Goal: Task Accomplishment & Management: Manage account settings

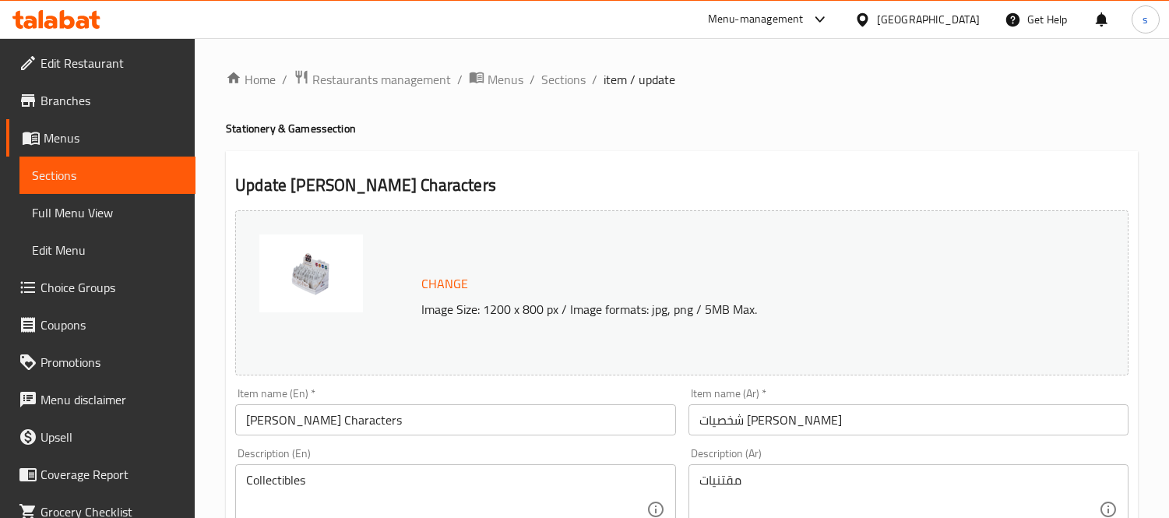
scroll to position [602, 0]
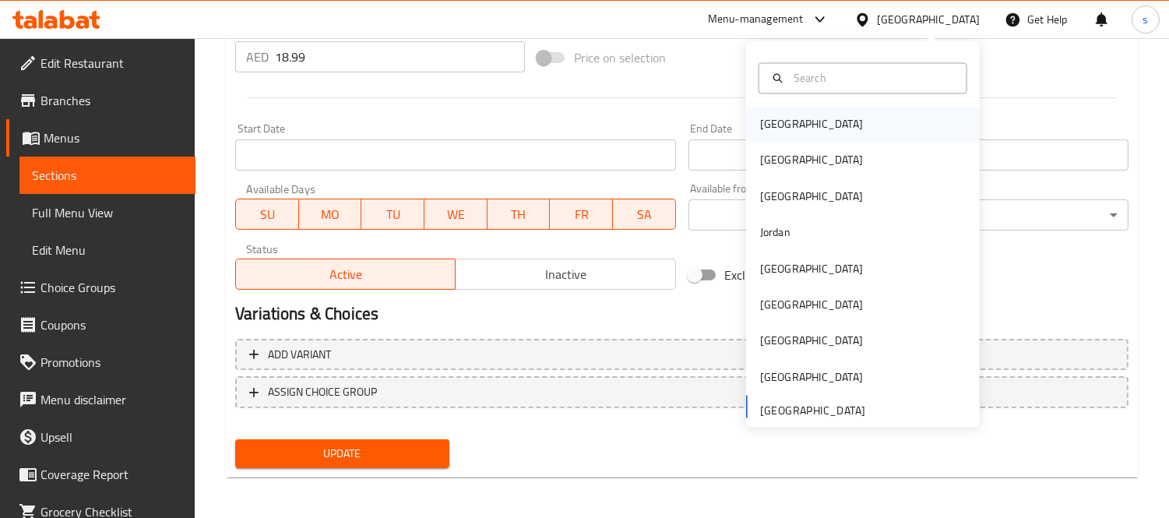
click at [765, 123] on div "[GEOGRAPHIC_DATA]" at bounding box center [811, 124] width 103 height 17
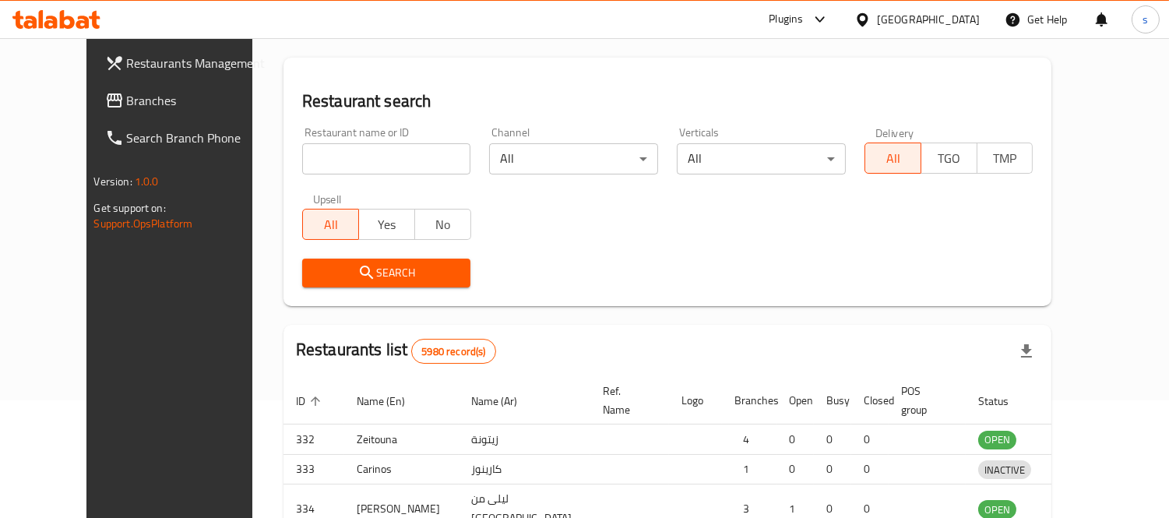
scroll to position [602, 0]
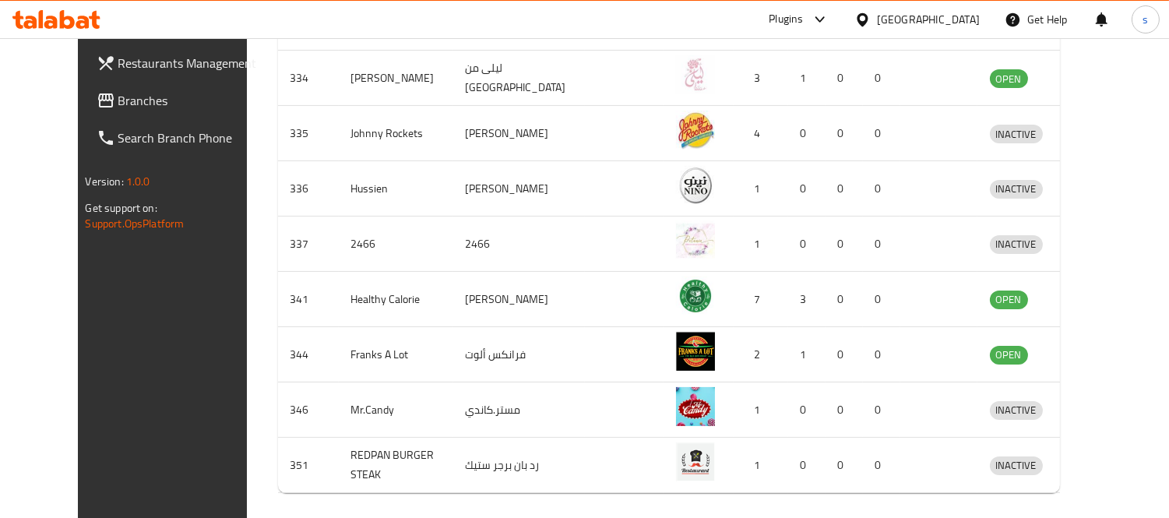
click at [118, 104] on span "Branches" at bounding box center [189, 100] width 143 height 19
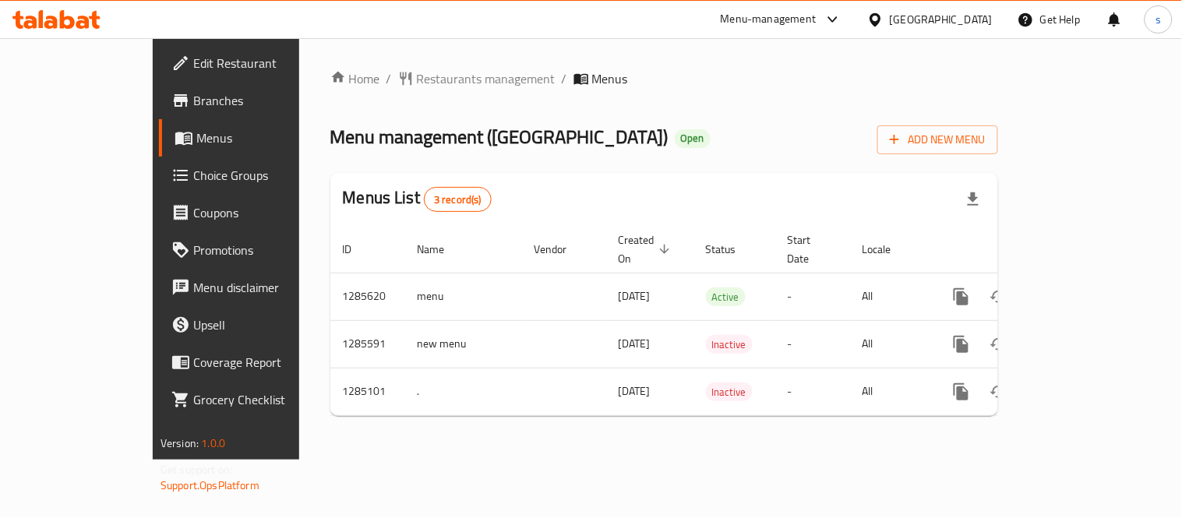
click at [964, 16] on div "[GEOGRAPHIC_DATA]" at bounding box center [941, 19] width 103 height 17
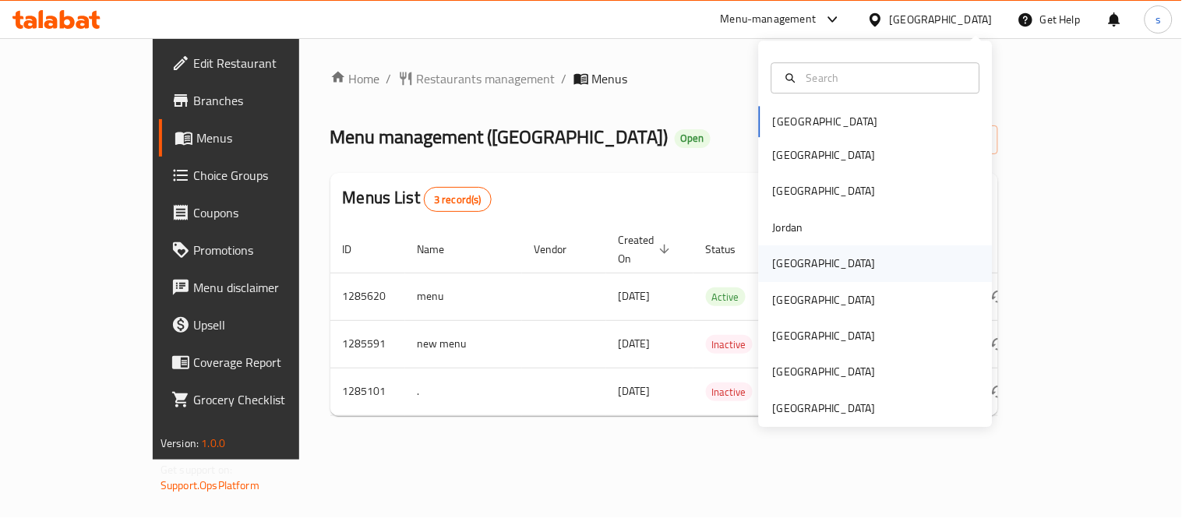
click at [788, 266] on div "[GEOGRAPHIC_DATA]" at bounding box center [824, 263] width 103 height 17
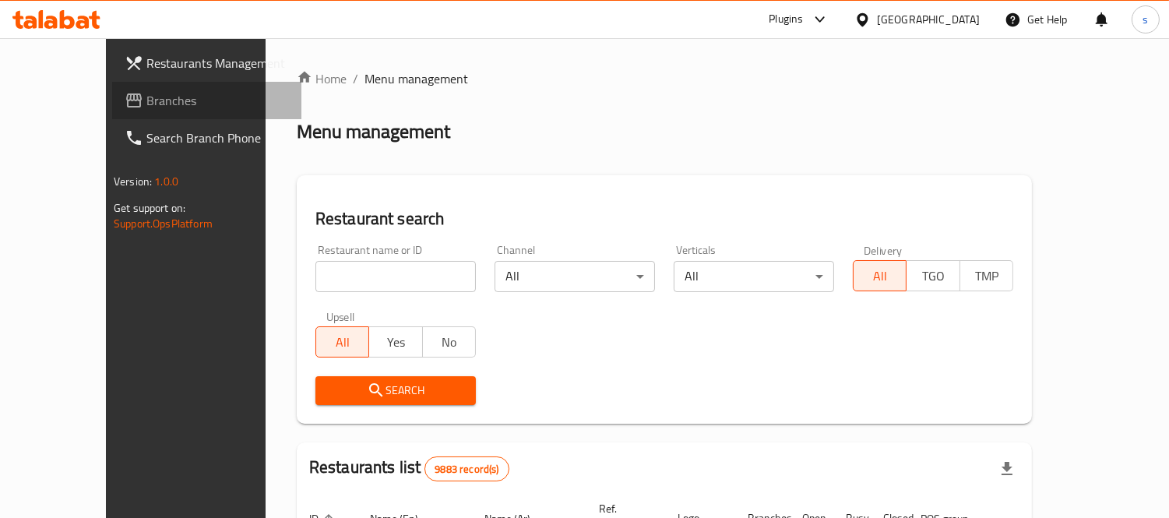
click at [146, 104] on span "Branches" at bounding box center [217, 100] width 143 height 19
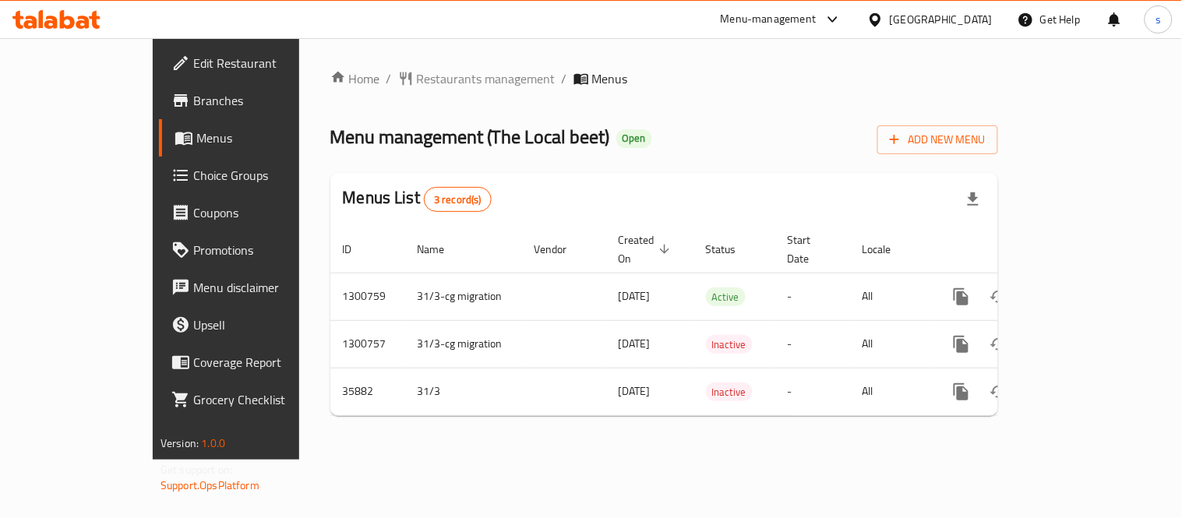
click at [967, 19] on div "[GEOGRAPHIC_DATA]" at bounding box center [941, 19] width 103 height 17
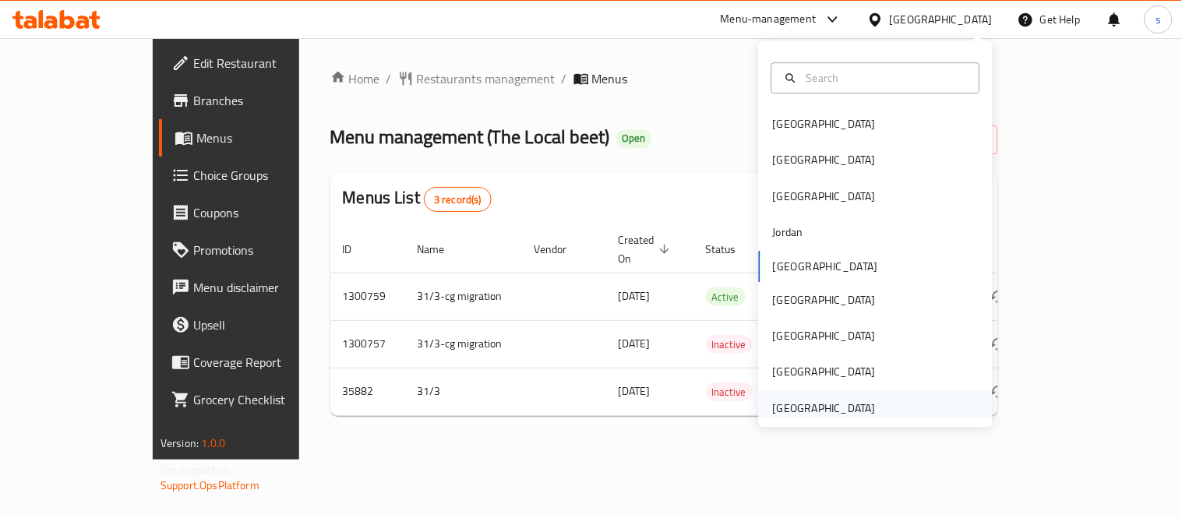
click at [812, 411] on div "[GEOGRAPHIC_DATA]" at bounding box center [824, 408] width 103 height 17
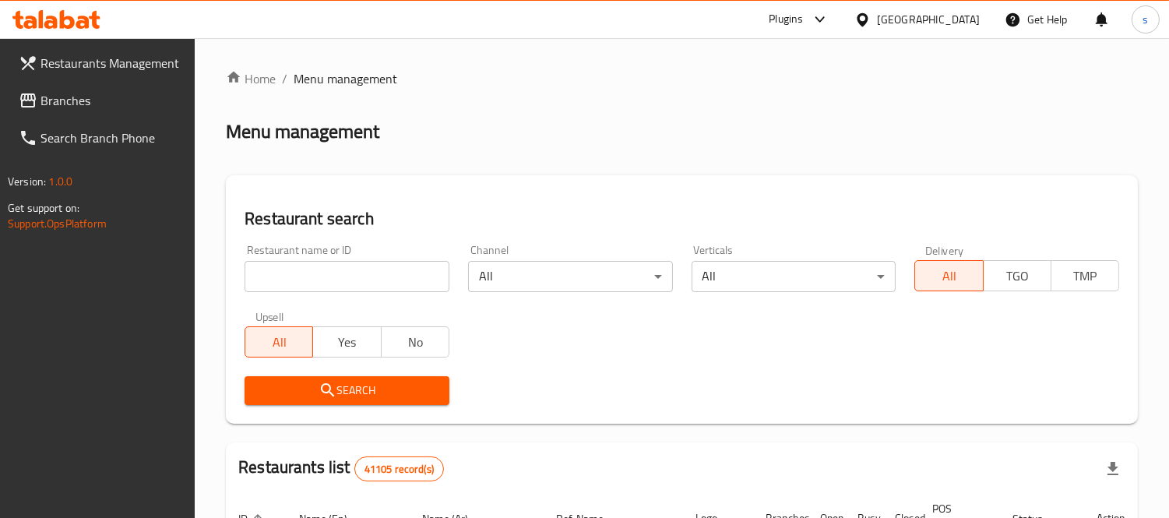
click at [92, 106] on span "Branches" at bounding box center [112, 100] width 143 height 19
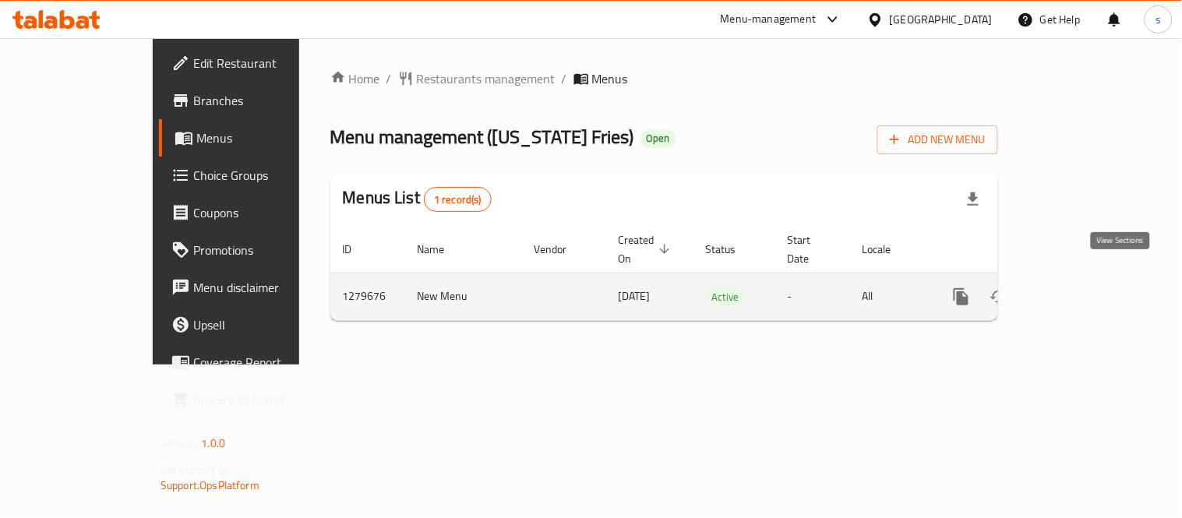
click at [1081, 290] on icon "enhanced table" at bounding box center [1074, 297] width 14 height 14
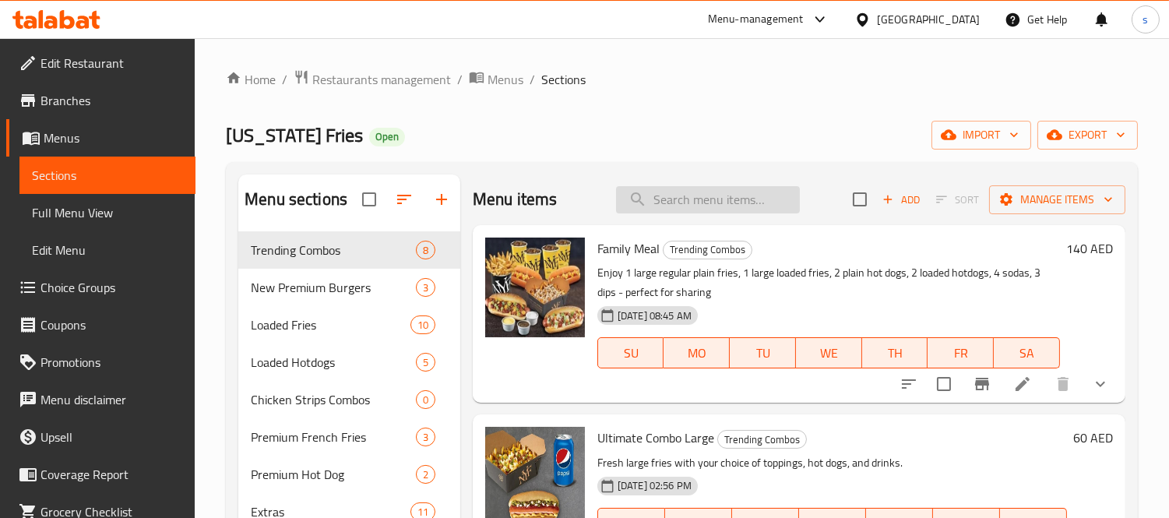
click at [680, 199] on input "search" at bounding box center [708, 199] width 184 height 27
paste input "Ultimate Combo Regular"
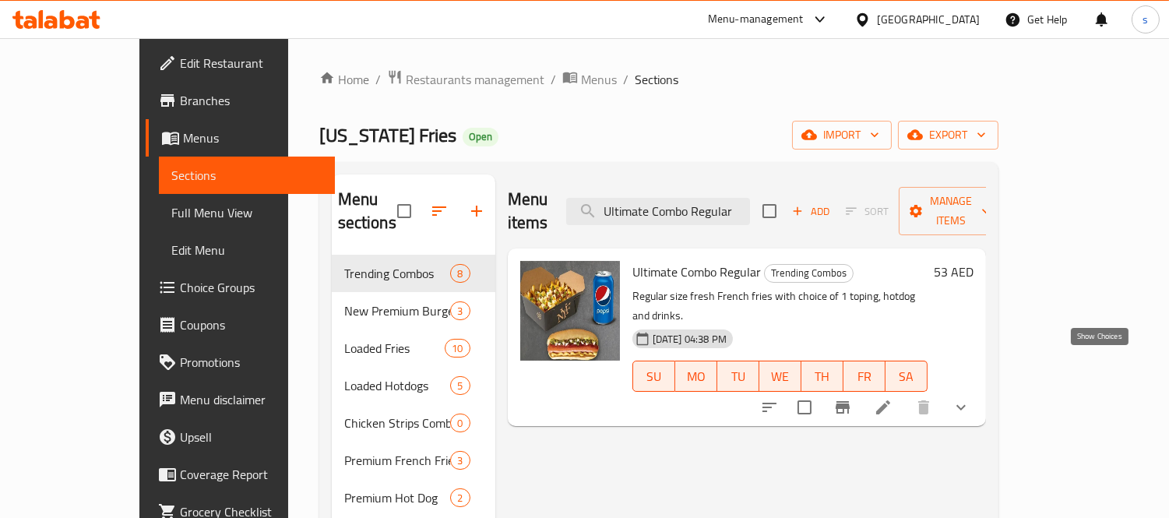
type input "Ultimate Combo Regular"
click at [971, 398] on icon "show more" at bounding box center [961, 407] width 19 height 19
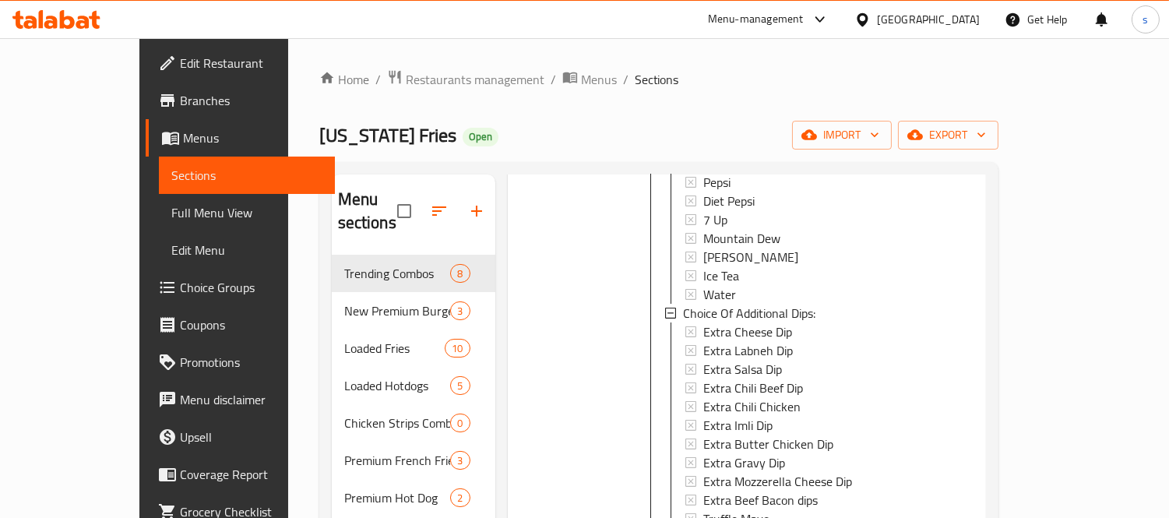
scroll to position [218, 0]
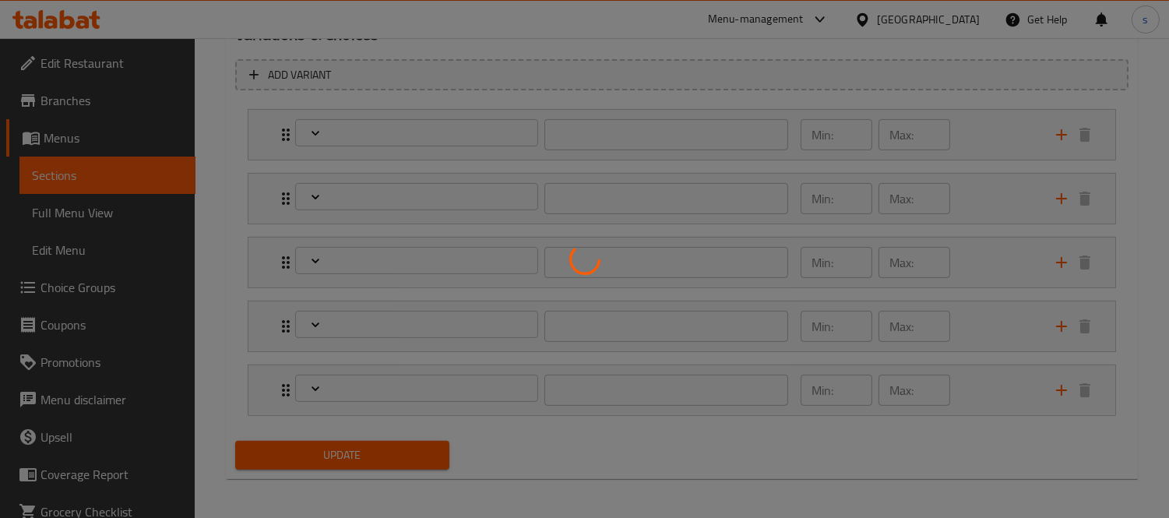
scroll to position [885, 0]
type input "اختيار الاضافات:"
type input "1"
type input "اختيار الهوت دوغ أف أم 1"
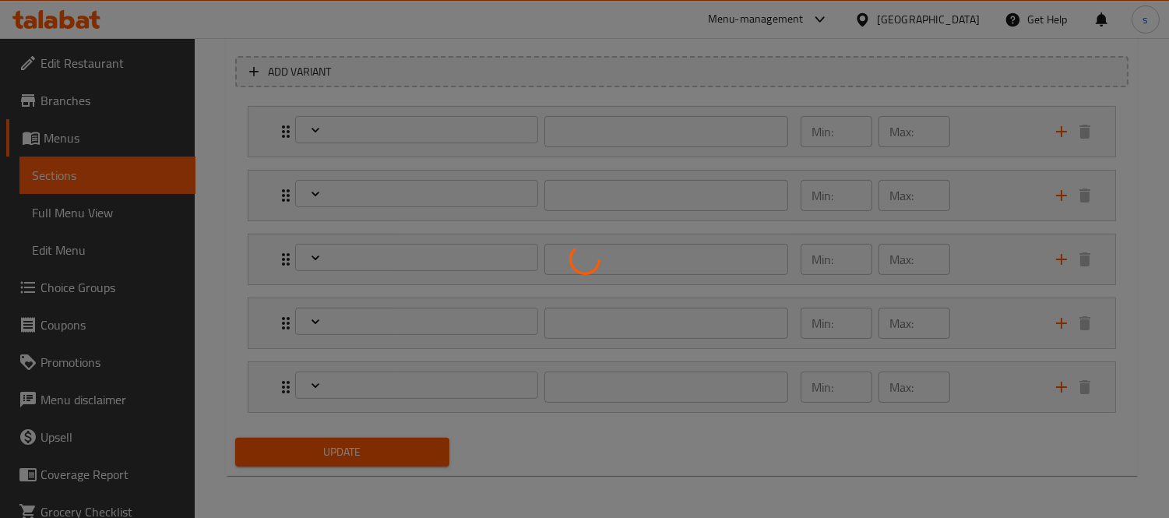
type input "1"
type input "إختيارك من المشروب:"
type input "1"
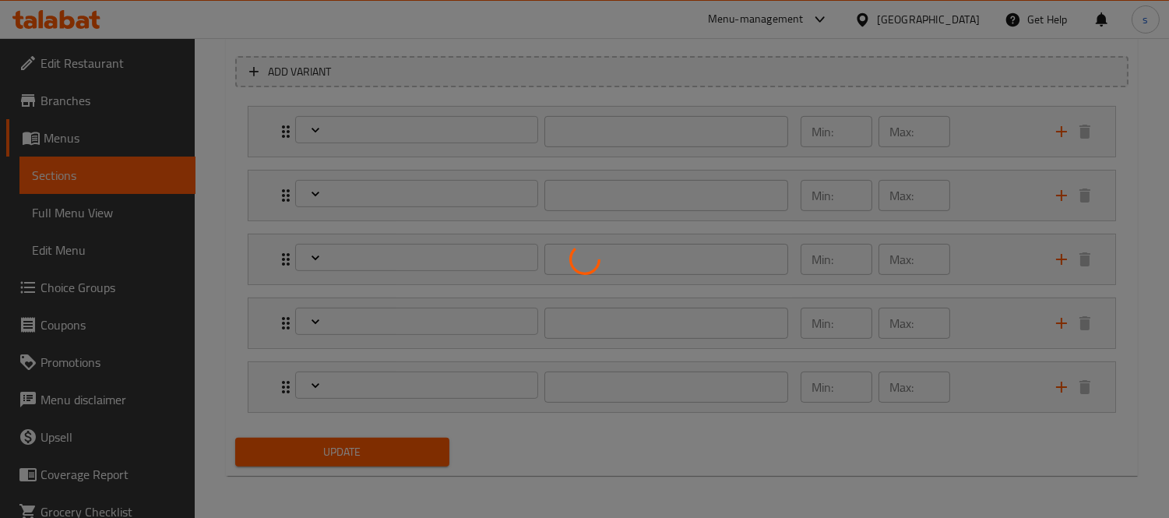
type input "الاختيار من الصلصات الإضافية:"
type input "0"
type input "10"
type input "إختيارك من الإضافات للهوت دوج:"
type input "0"
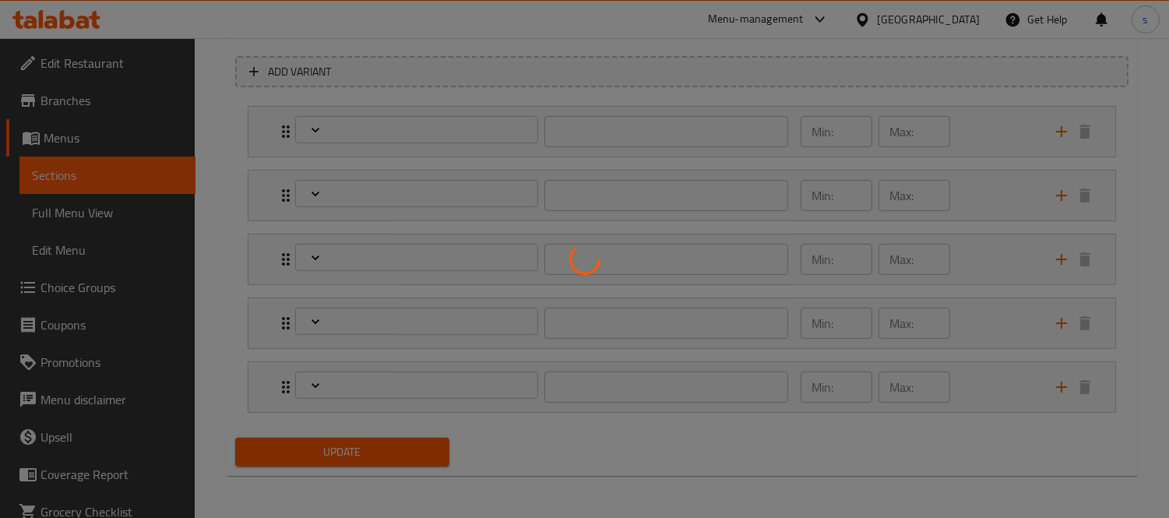
type input "11"
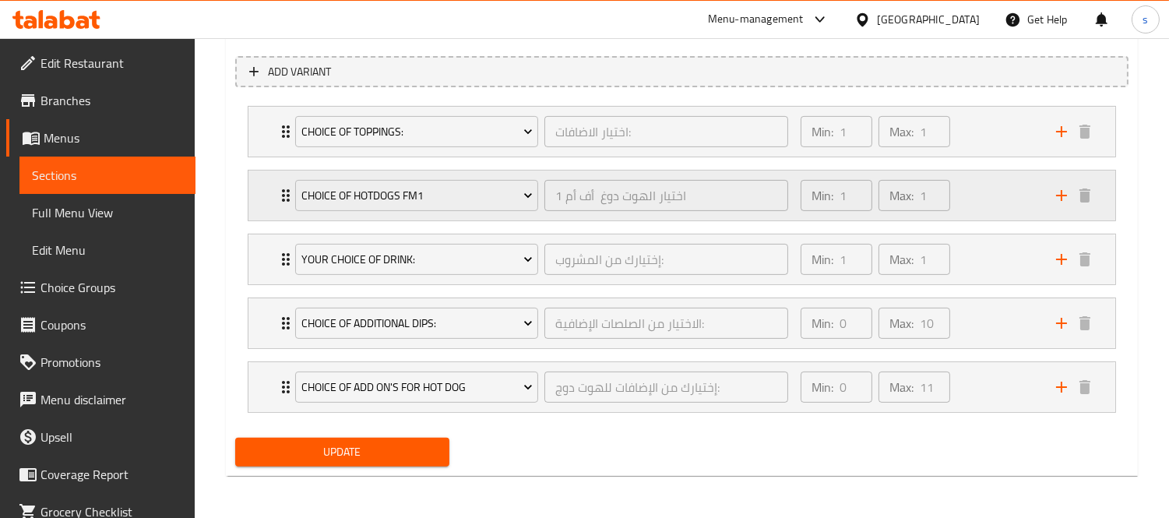
click at [292, 190] on div "Choice Of Hotdogs FM1" at bounding box center [416, 195] width 249 height 37
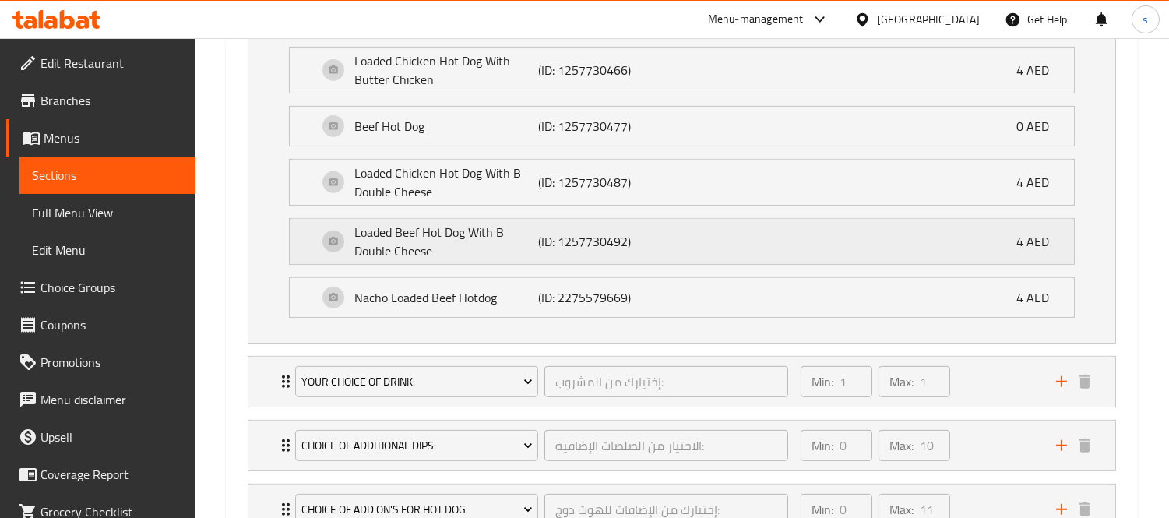
scroll to position [1232, 0]
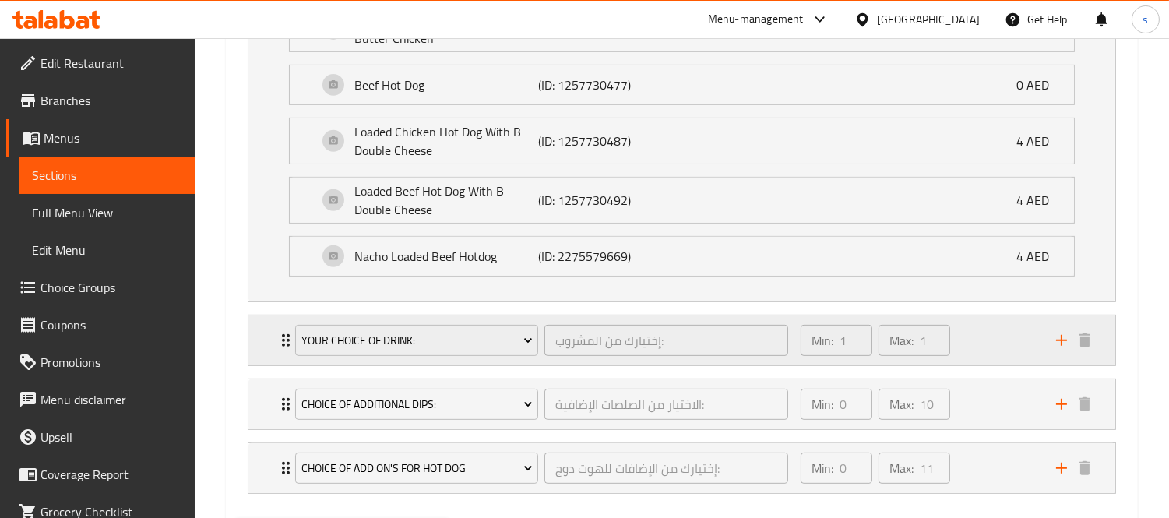
click at [287, 333] on div "Your Choice Of Drink: إختيارك من المشروب: ​" at bounding box center [542, 341] width 512 height 50
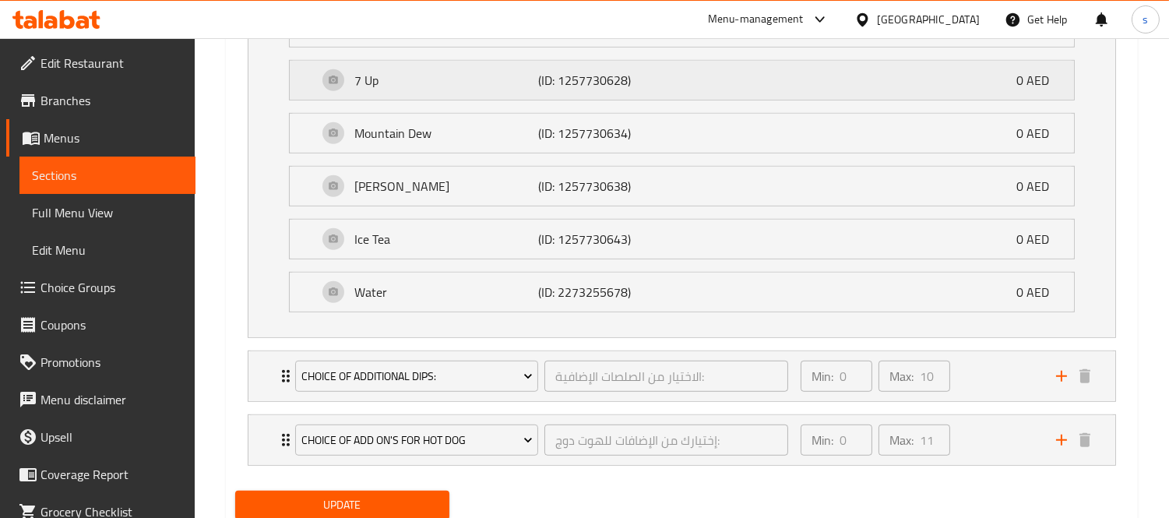
scroll to position [1664, 0]
click at [281, 380] on icon "Expand" at bounding box center [286, 374] width 19 height 19
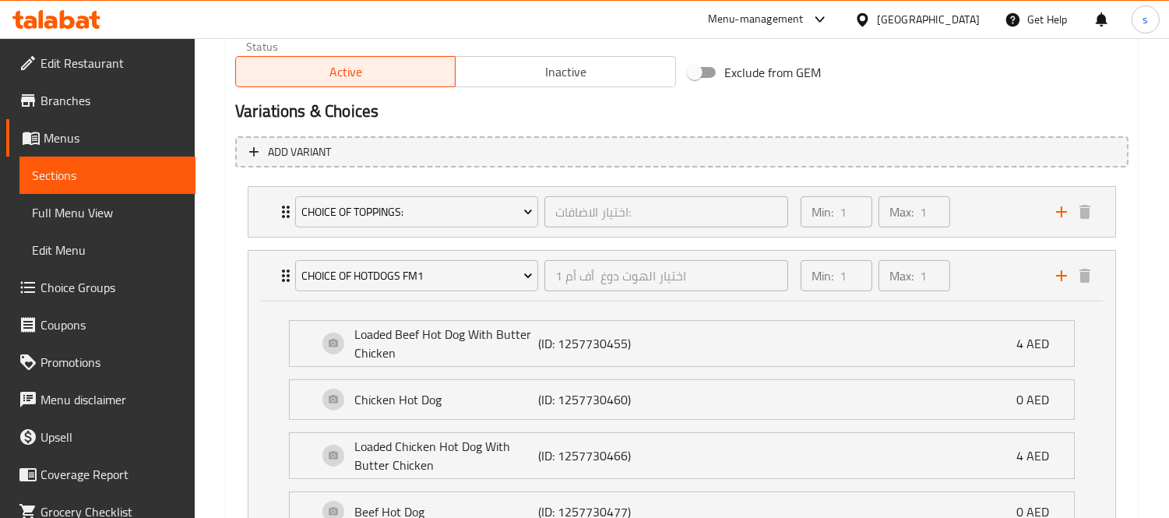
scroll to position [799, 0]
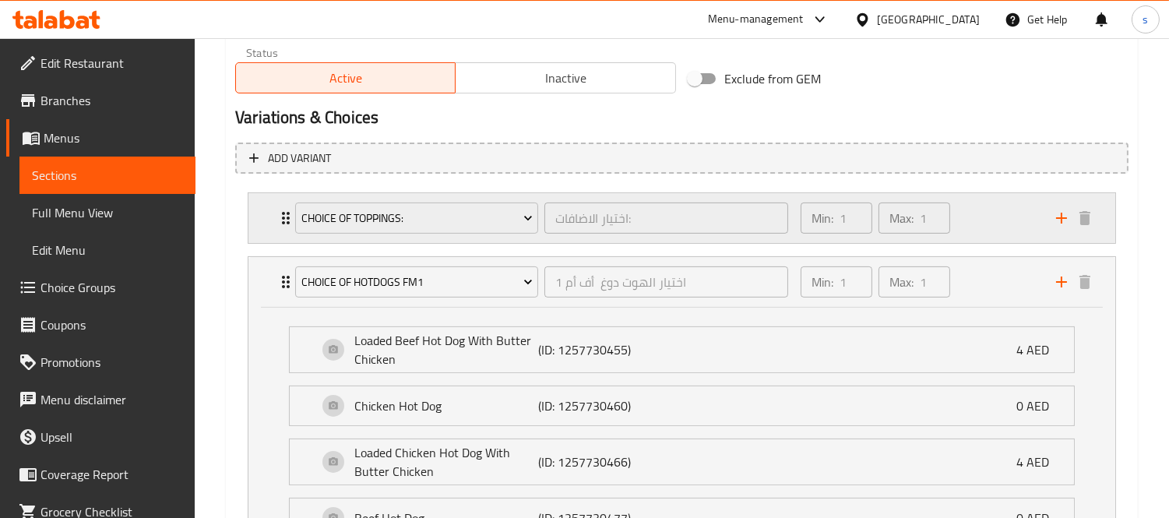
click at [284, 214] on icon "Expand" at bounding box center [286, 218] width 19 height 19
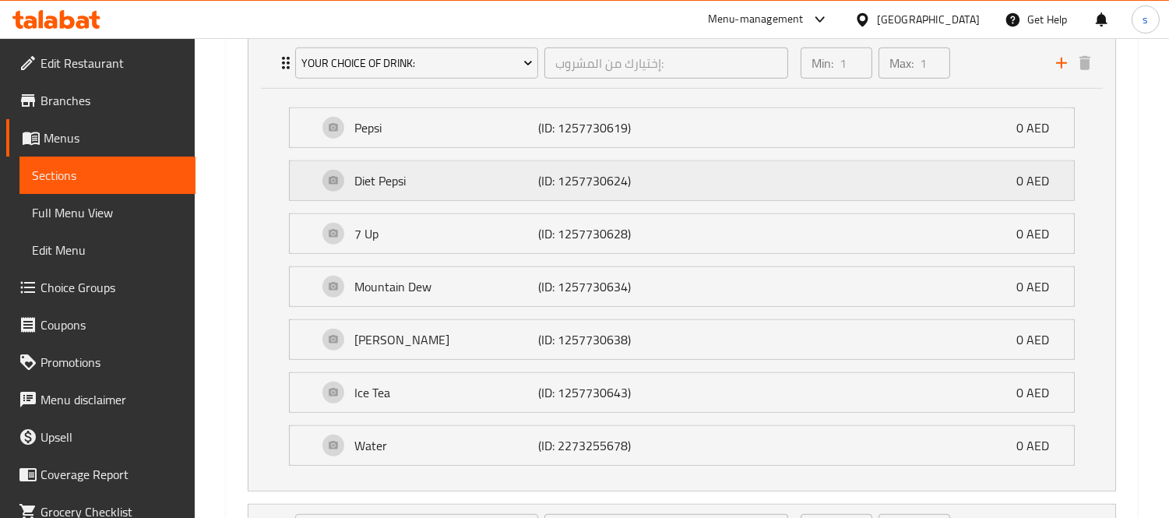
scroll to position [2270, 0]
